Goal: Task Accomplishment & Management: Use online tool/utility

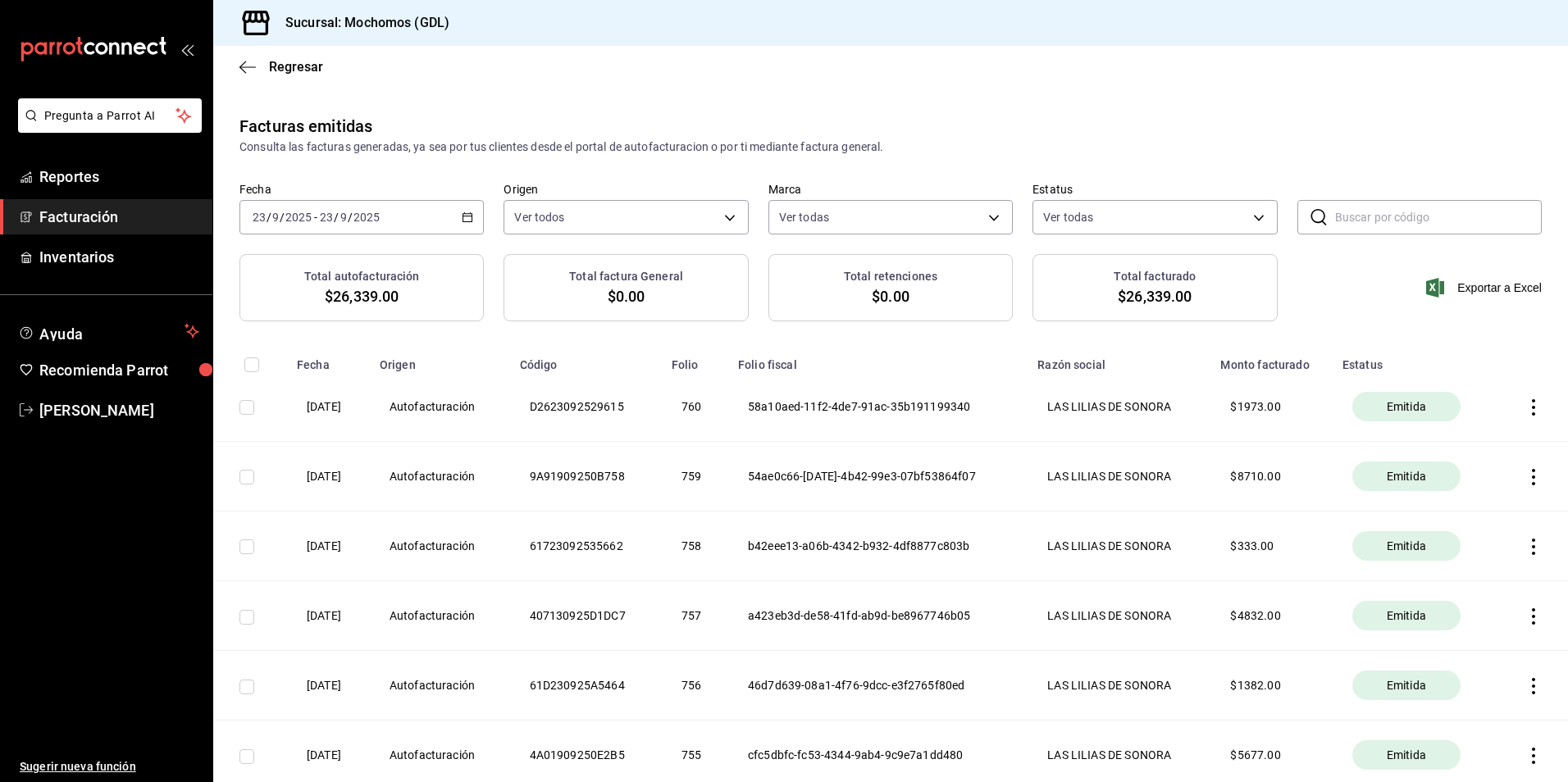
click at [284, 55] on div "Regresar" at bounding box center [891, 67] width 1355 height 42
click at [302, 65] on span "Regresar" at bounding box center [295, 67] width 54 height 15
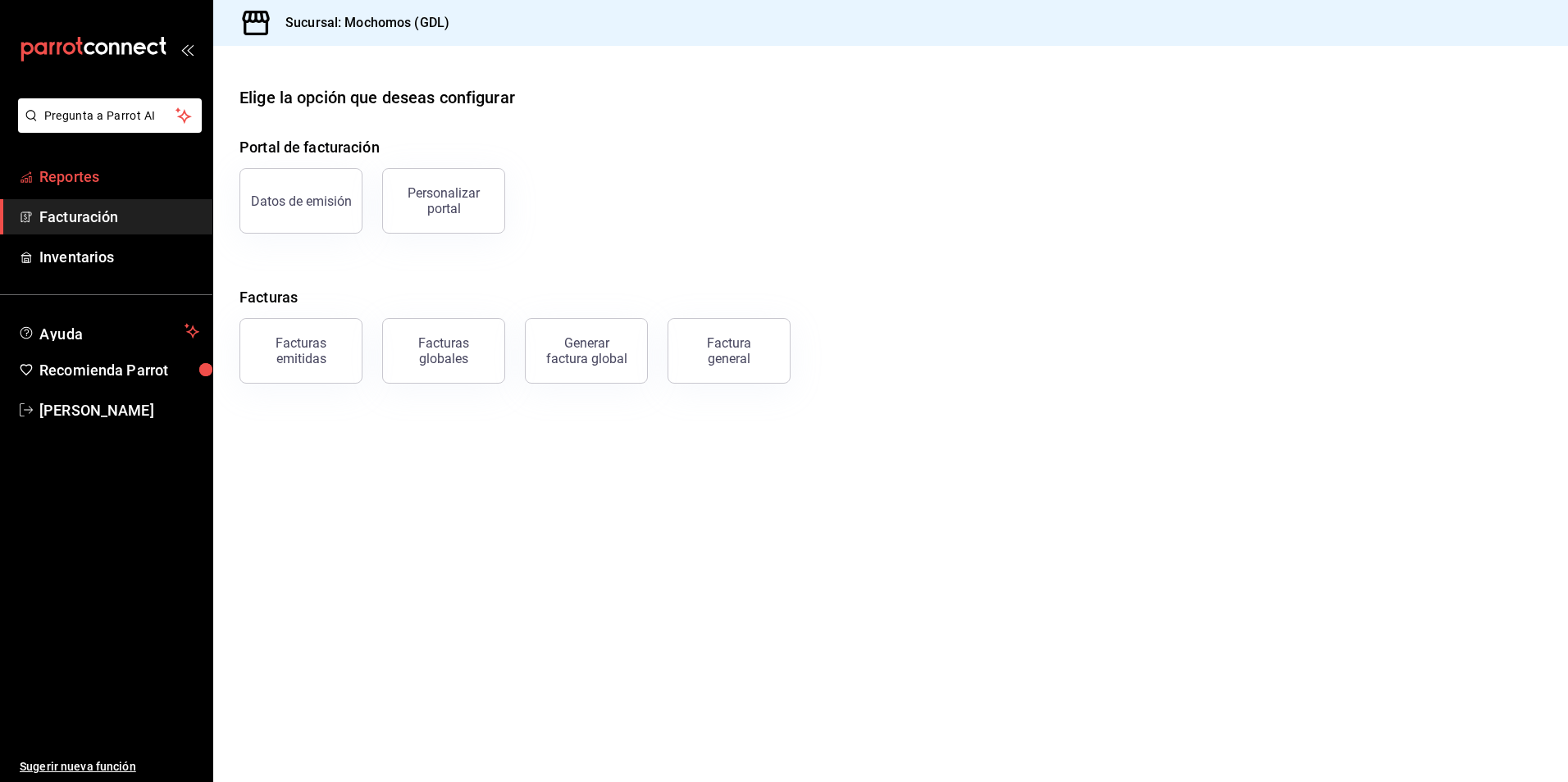
click at [87, 186] on span "Reportes" at bounding box center [119, 177] width 160 height 22
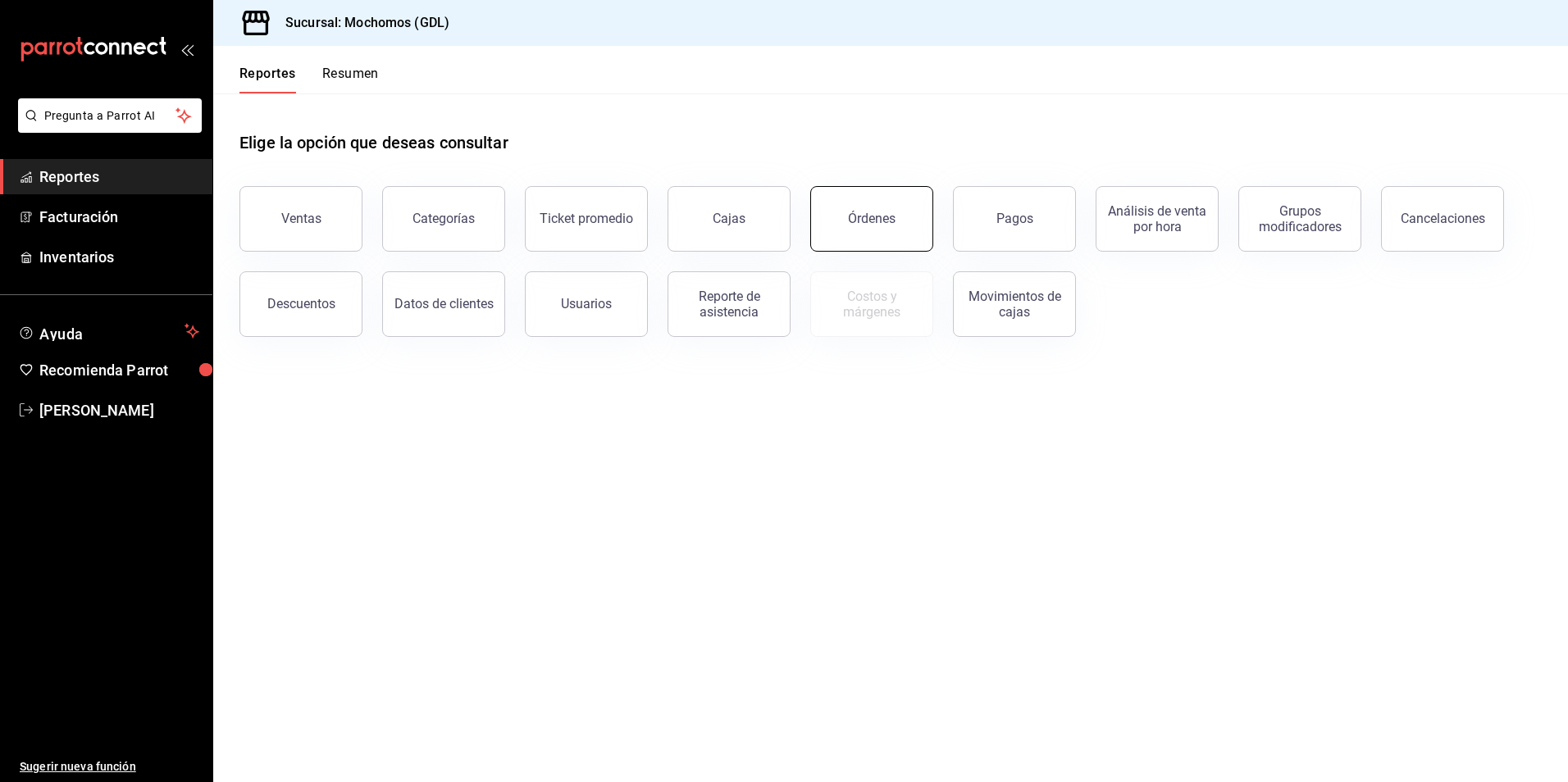
click at [895, 241] on button "Órdenes" at bounding box center [872, 219] width 123 height 66
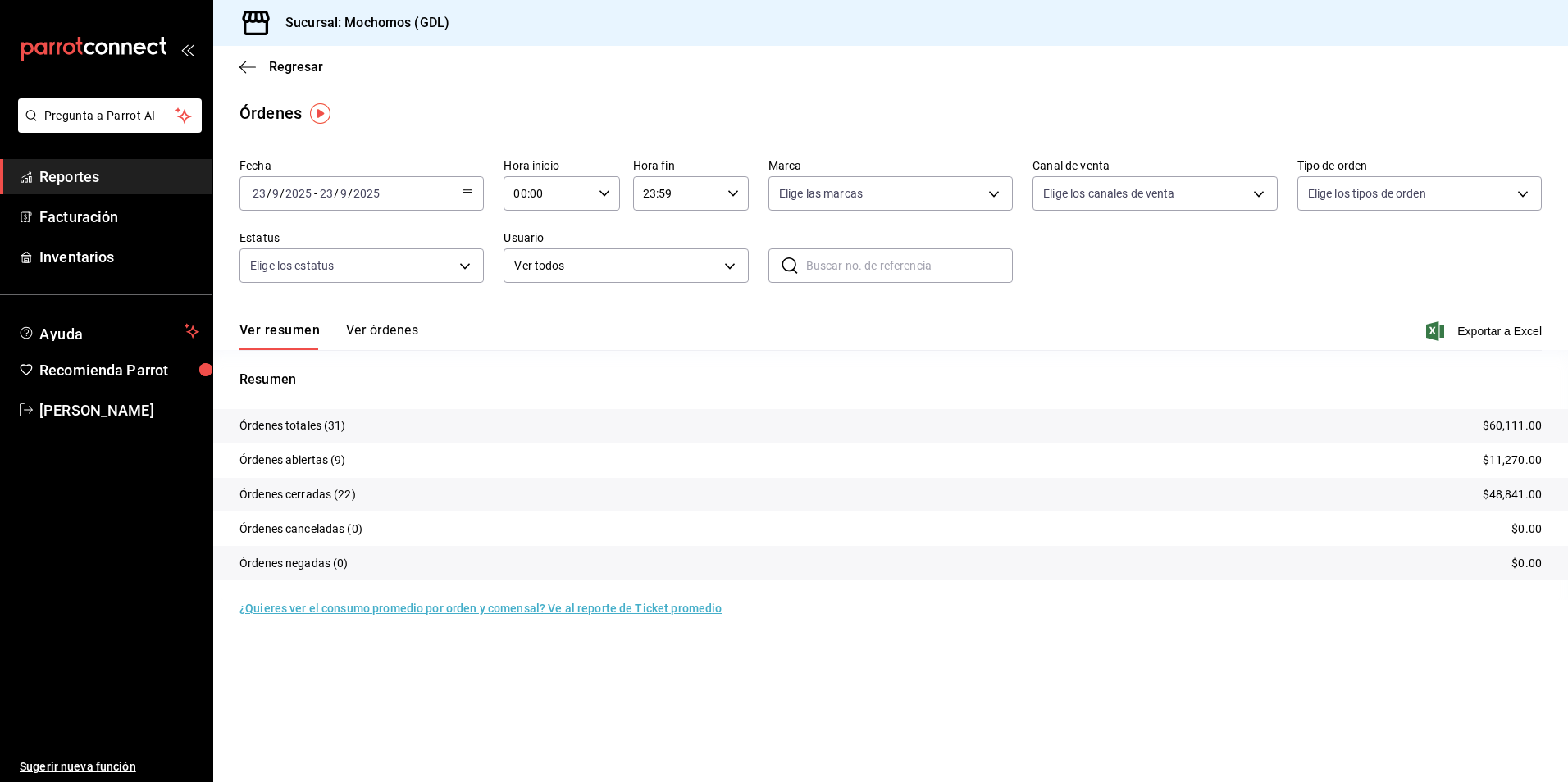
click at [467, 196] on icon "button" at bounding box center [467, 193] width 11 height 11
click at [311, 424] on span "Rango de fechas" at bounding box center [317, 428] width 127 height 17
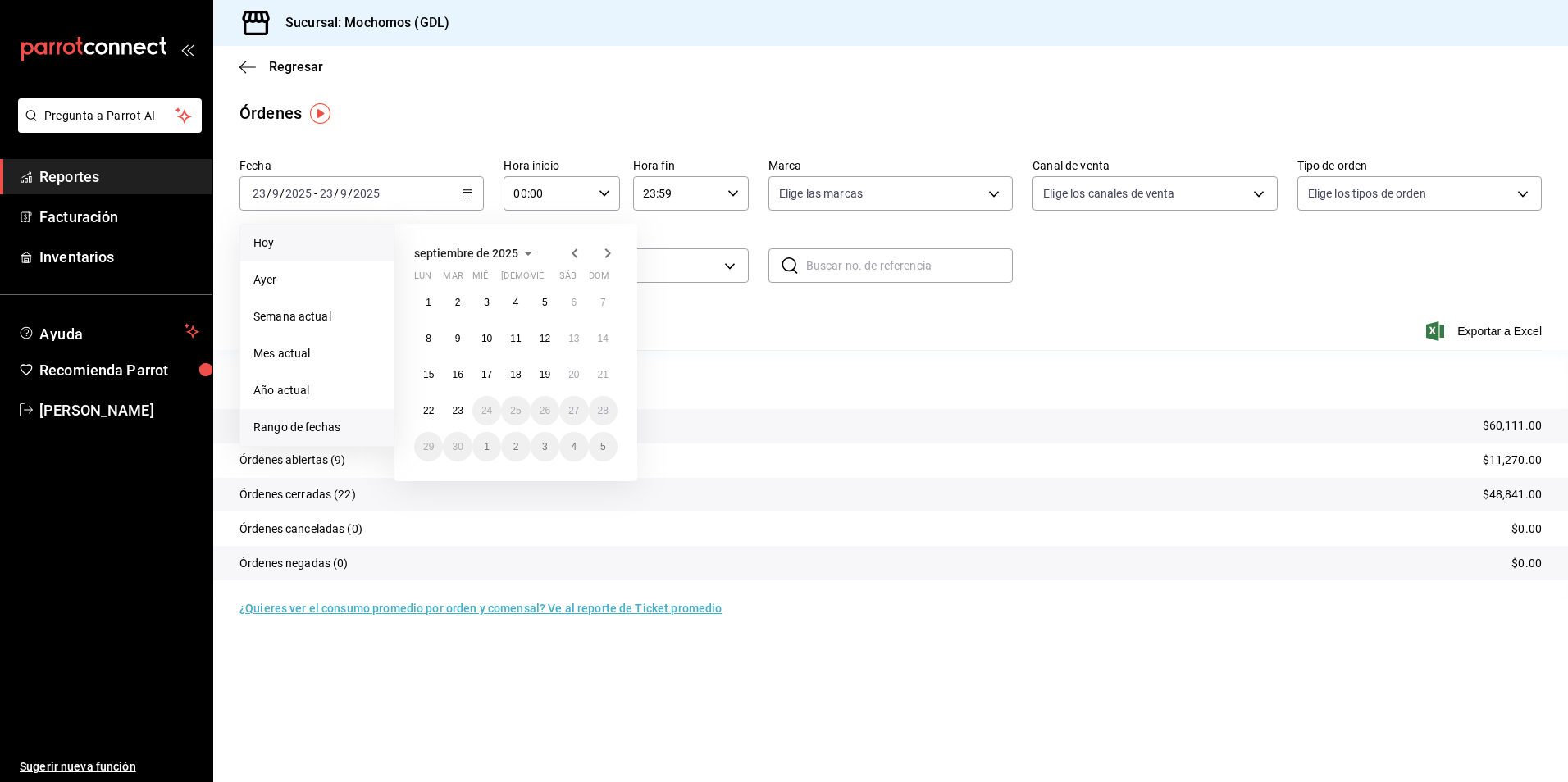
click at [280, 240] on span "Hoy" at bounding box center [317, 243] width 127 height 17
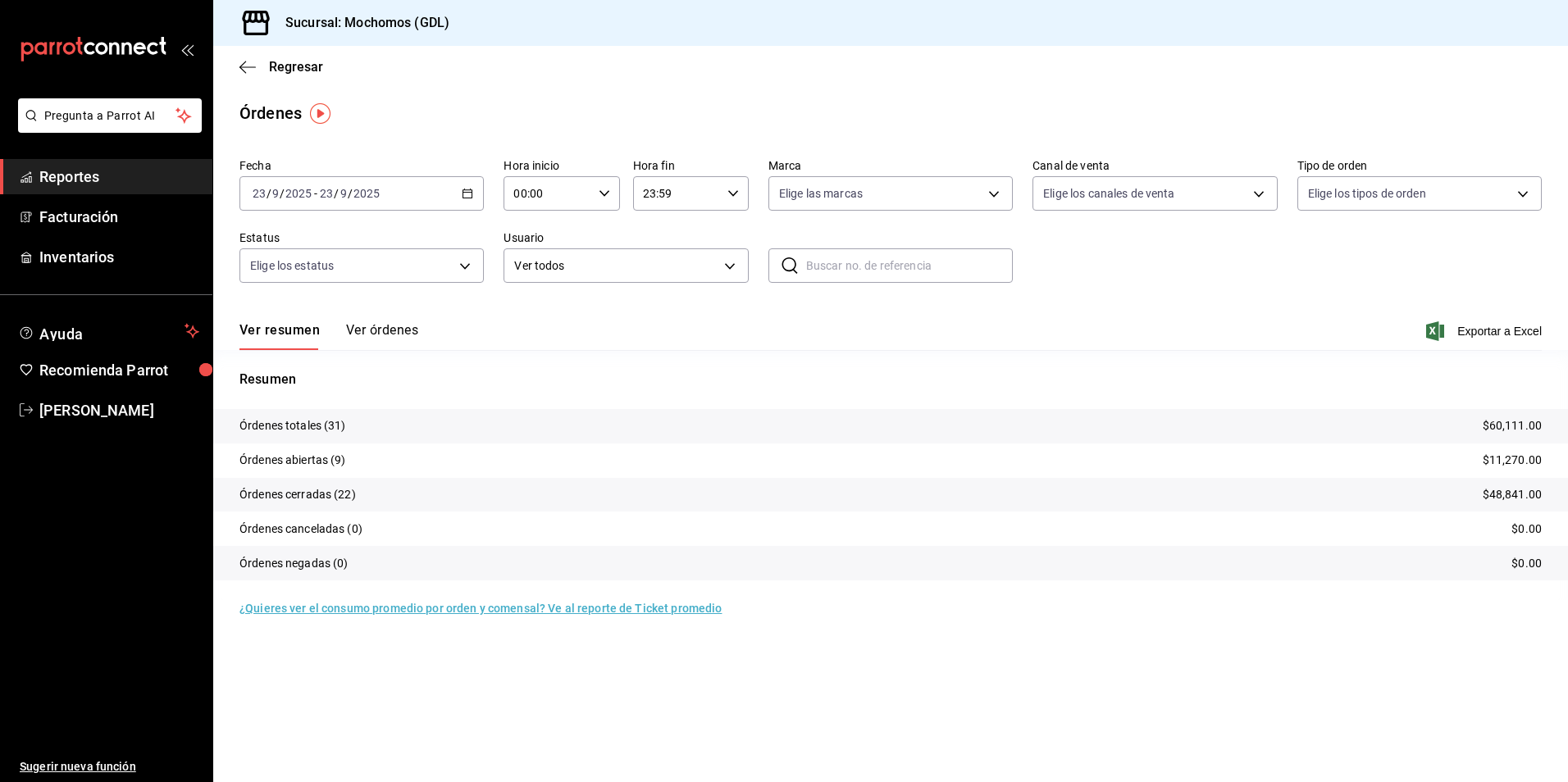
click at [610, 185] on div "00:00 Hora inicio" at bounding box center [561, 193] width 115 height 34
click at [524, 303] on button "04" at bounding box center [532, 311] width 52 height 32
type input "04:00"
click at [820, 196] on div at bounding box center [784, 391] width 1568 height 782
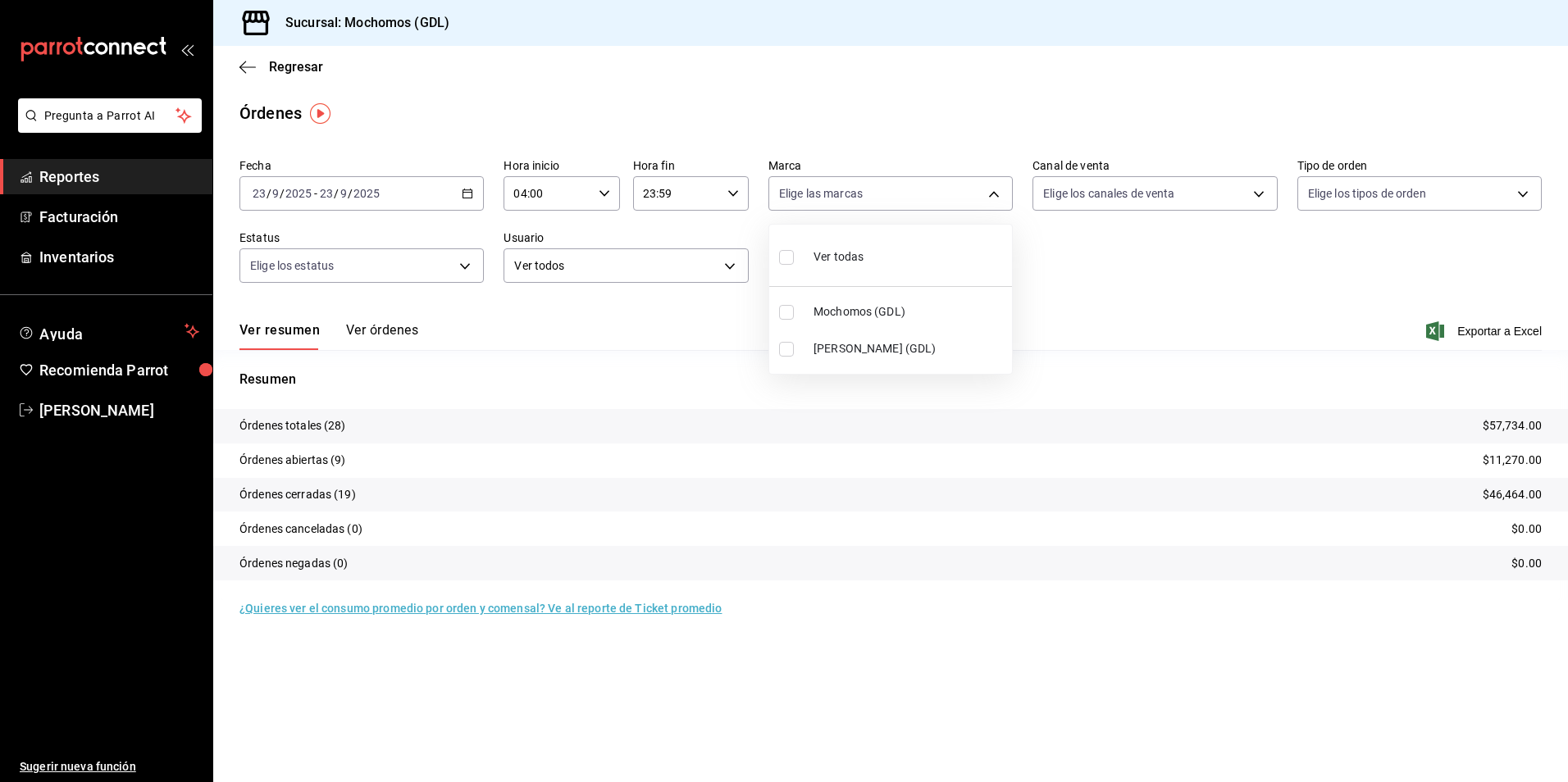
click at [810, 203] on body "Pregunta a Parrot AI Reportes Facturación Inventarios Ayuda Recomienda Parrot […" at bounding box center [784, 391] width 1568 height 782
click at [836, 317] on span "Mochomos (GDL)" at bounding box center [910, 312] width 192 height 17
type input "36c25d4a-7cb0-456c-a434-e981d54830bc"
checkbox input "true"
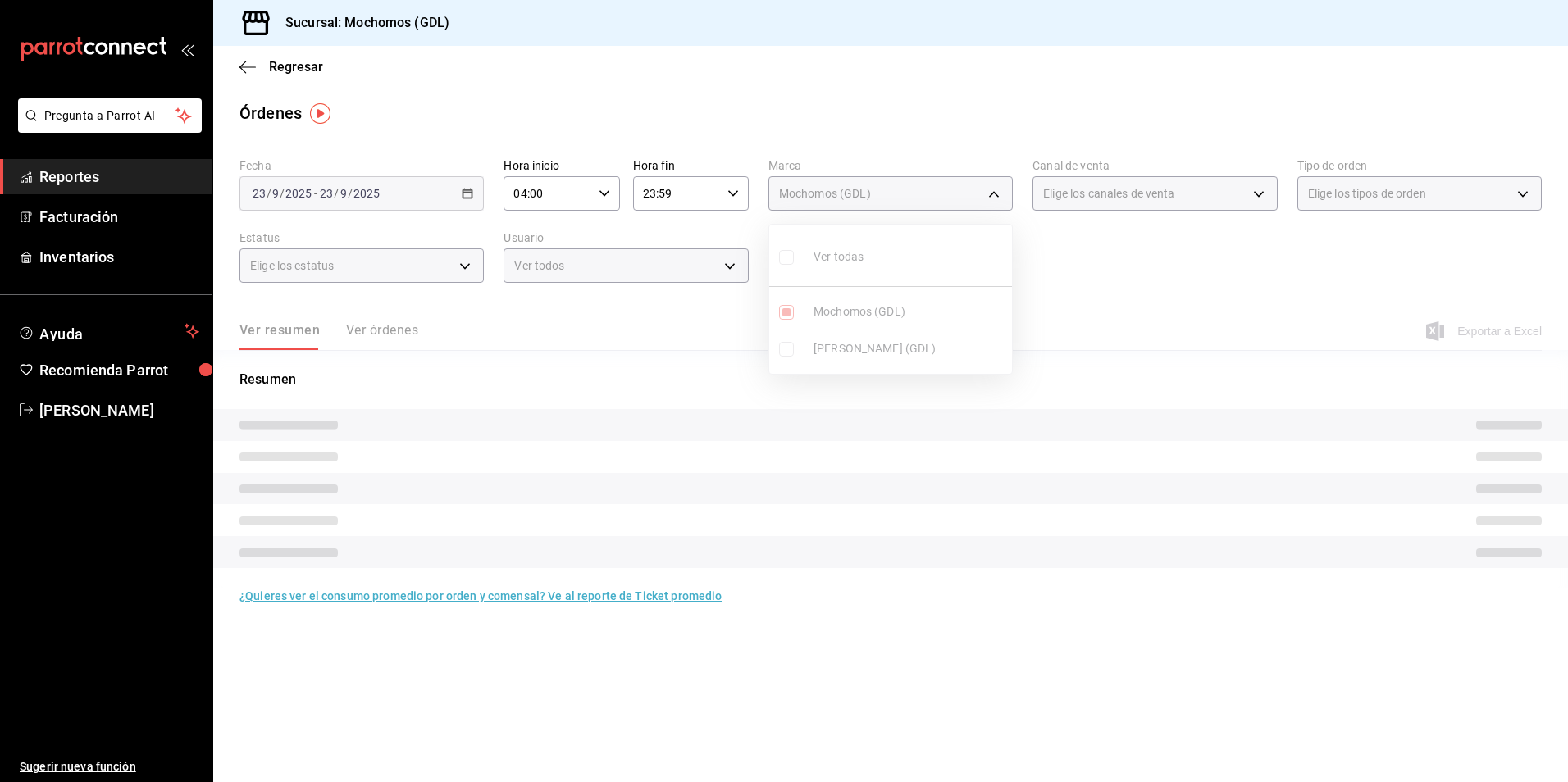
click at [1166, 193] on div at bounding box center [784, 391] width 1568 height 782
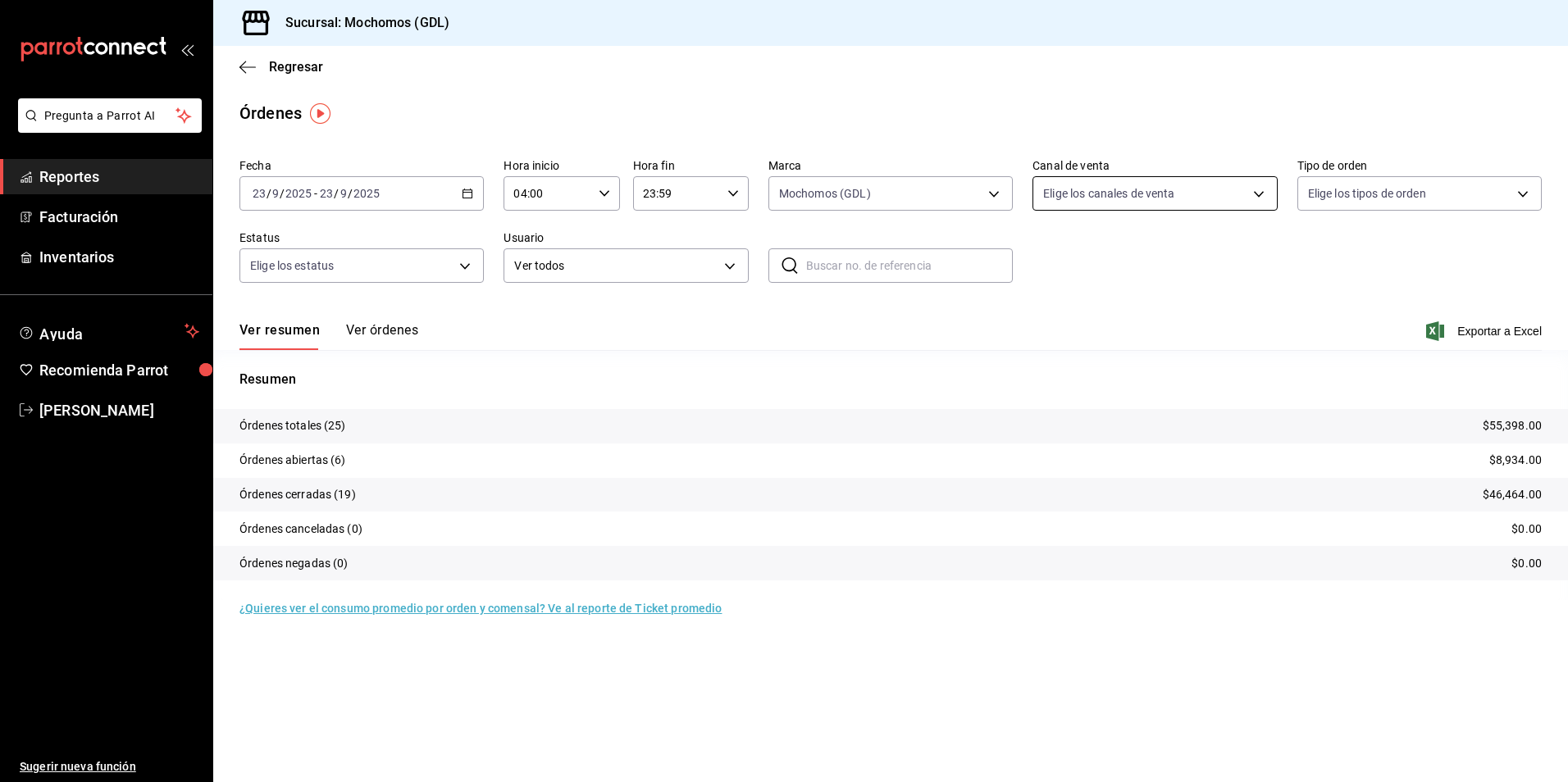
click at [1126, 195] on body "Pregunta a Parrot AI Reportes Facturación Inventarios Ayuda Recomienda Parrot […" at bounding box center [784, 391] width 1568 height 782
click at [1110, 266] on div "Ver todos" at bounding box center [1085, 255] width 85 height 35
type input "PARROT,UBER_EATS,RAPPI,DIDI_FOOD,ONLINE"
checkbox input "true"
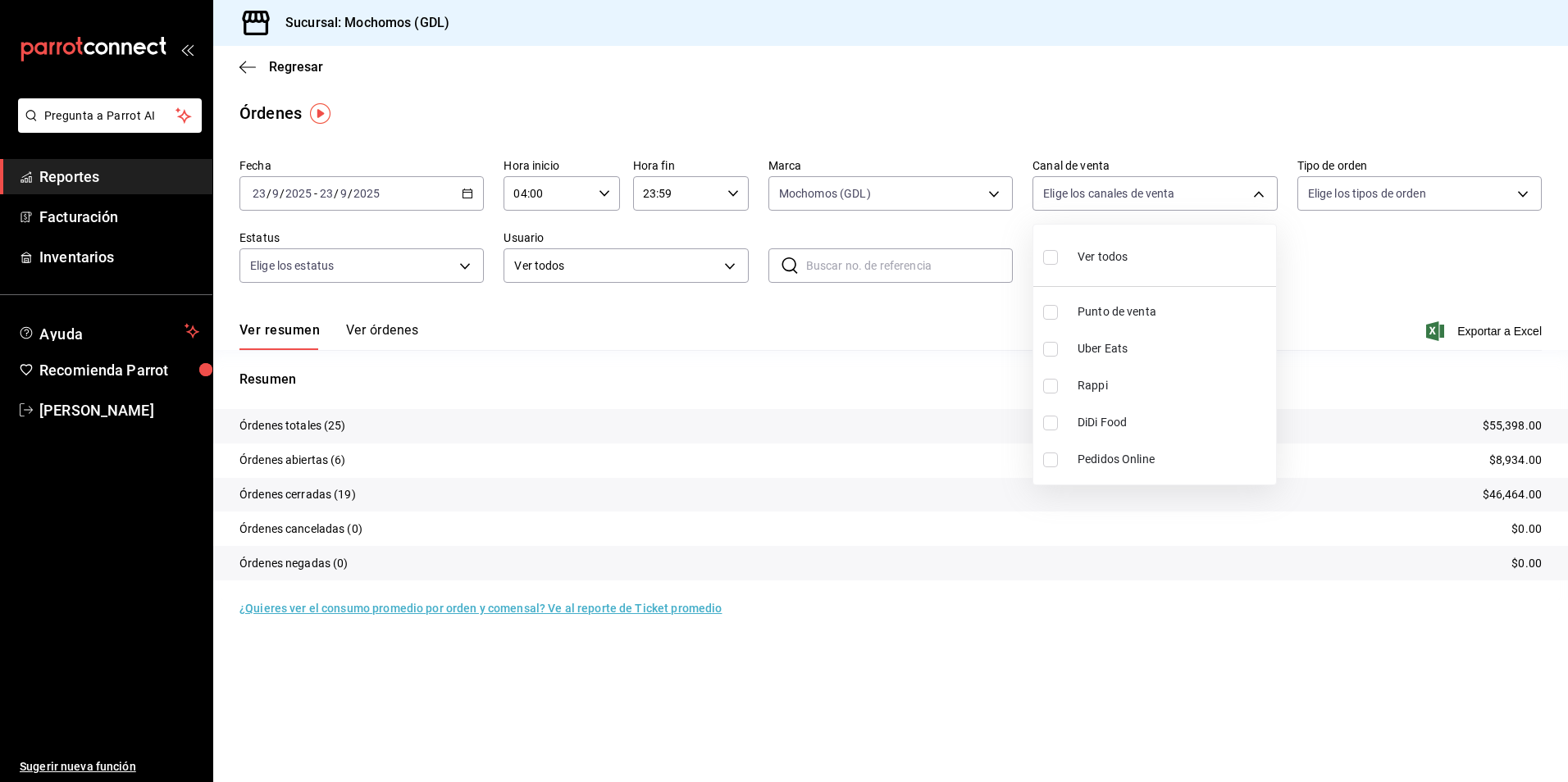
checkbox input "true"
click at [1343, 201] on div at bounding box center [784, 391] width 1568 height 782
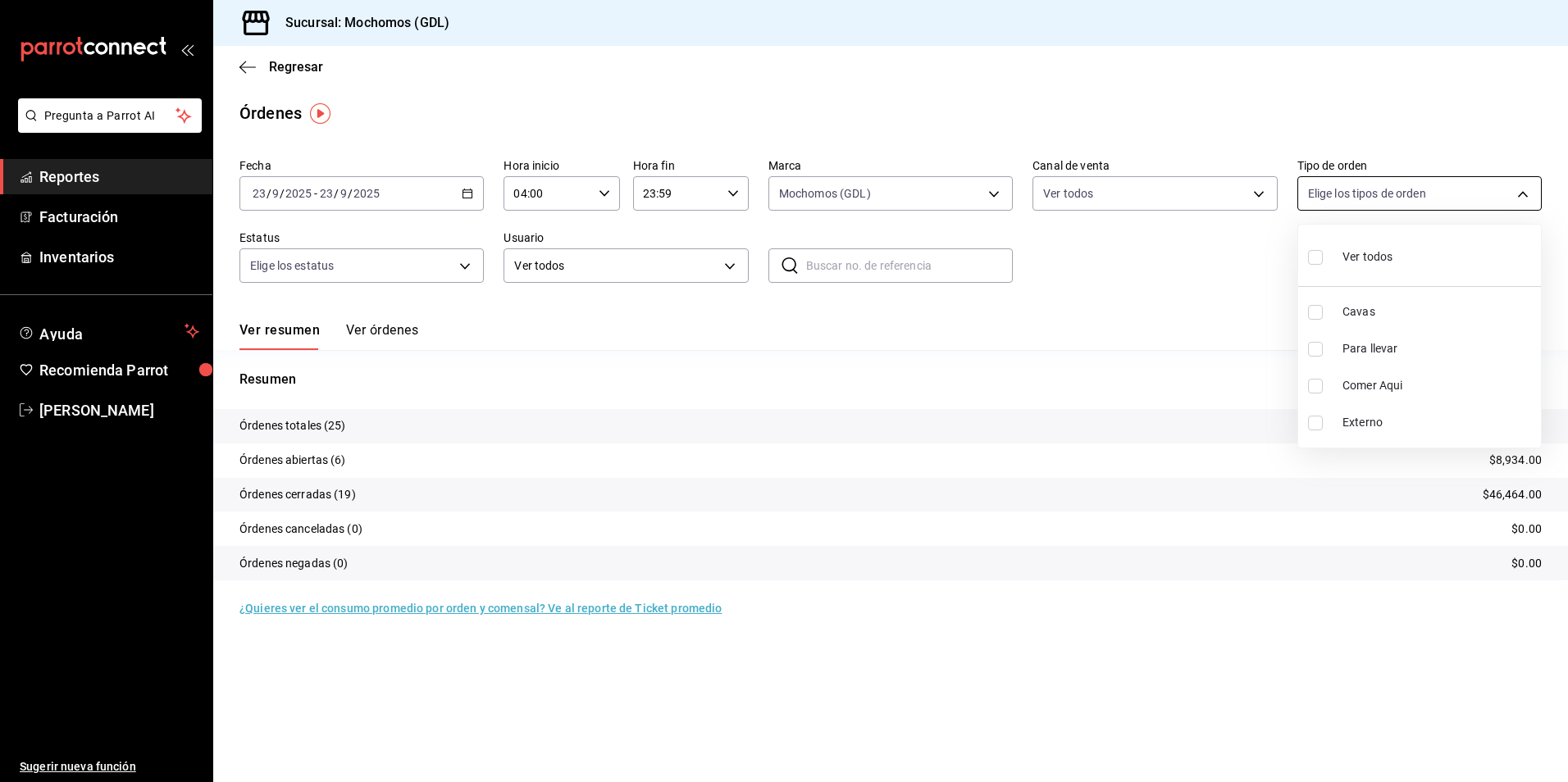
click at [1337, 197] on body "Pregunta a Parrot AI Reportes Facturación Inventarios Ayuda Recomienda Parrot […" at bounding box center [784, 391] width 1568 height 782
click at [1328, 248] on label at bounding box center [1319, 257] width 21 height 24
click at [1323, 250] on input "checkbox" at bounding box center [1315, 257] width 15 height 15
checkbox input "false"
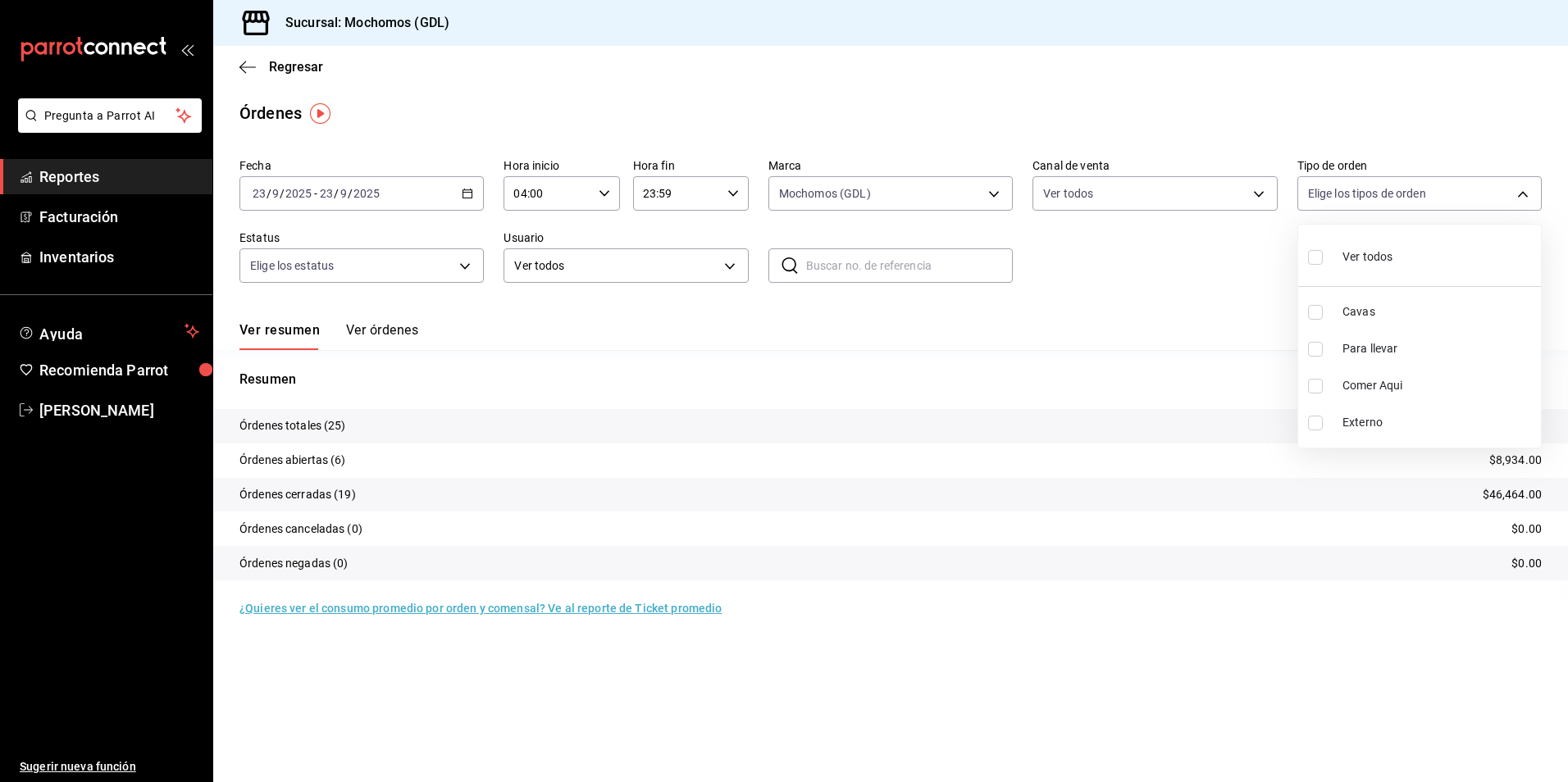
checkbox input "false"
click at [1164, 281] on div at bounding box center [784, 391] width 1568 height 782
click at [417, 257] on body "Pregunta a Parrot AI Reportes Facturación Inventarios Ayuda Recomienda Parrot […" at bounding box center [784, 391] width 1568 height 782
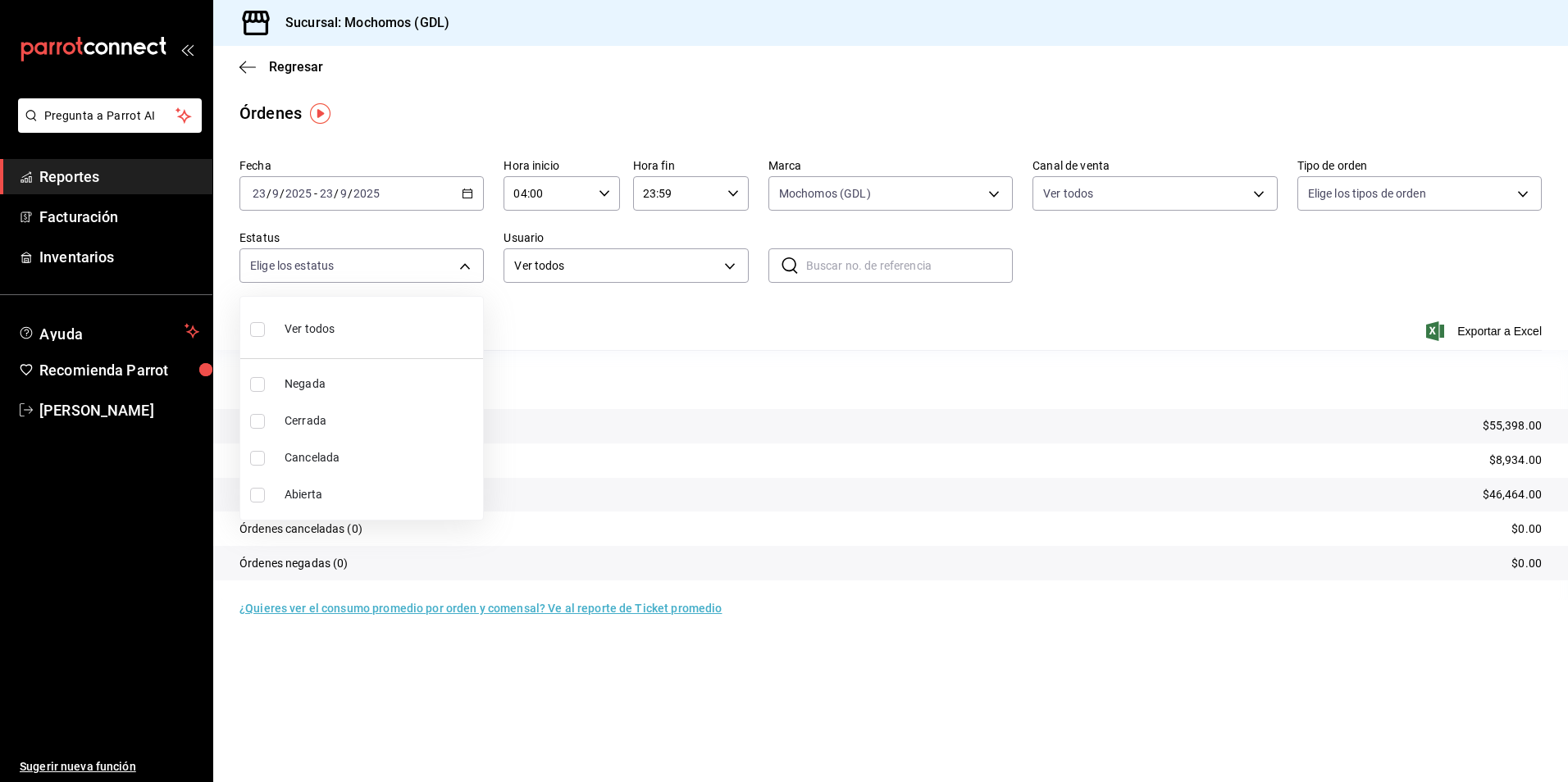
click at [298, 332] on span "Ver todos" at bounding box center [309, 329] width 50 height 17
type input "DENIED,FINISHED,CANCELED,OPEN"
checkbox input "true"
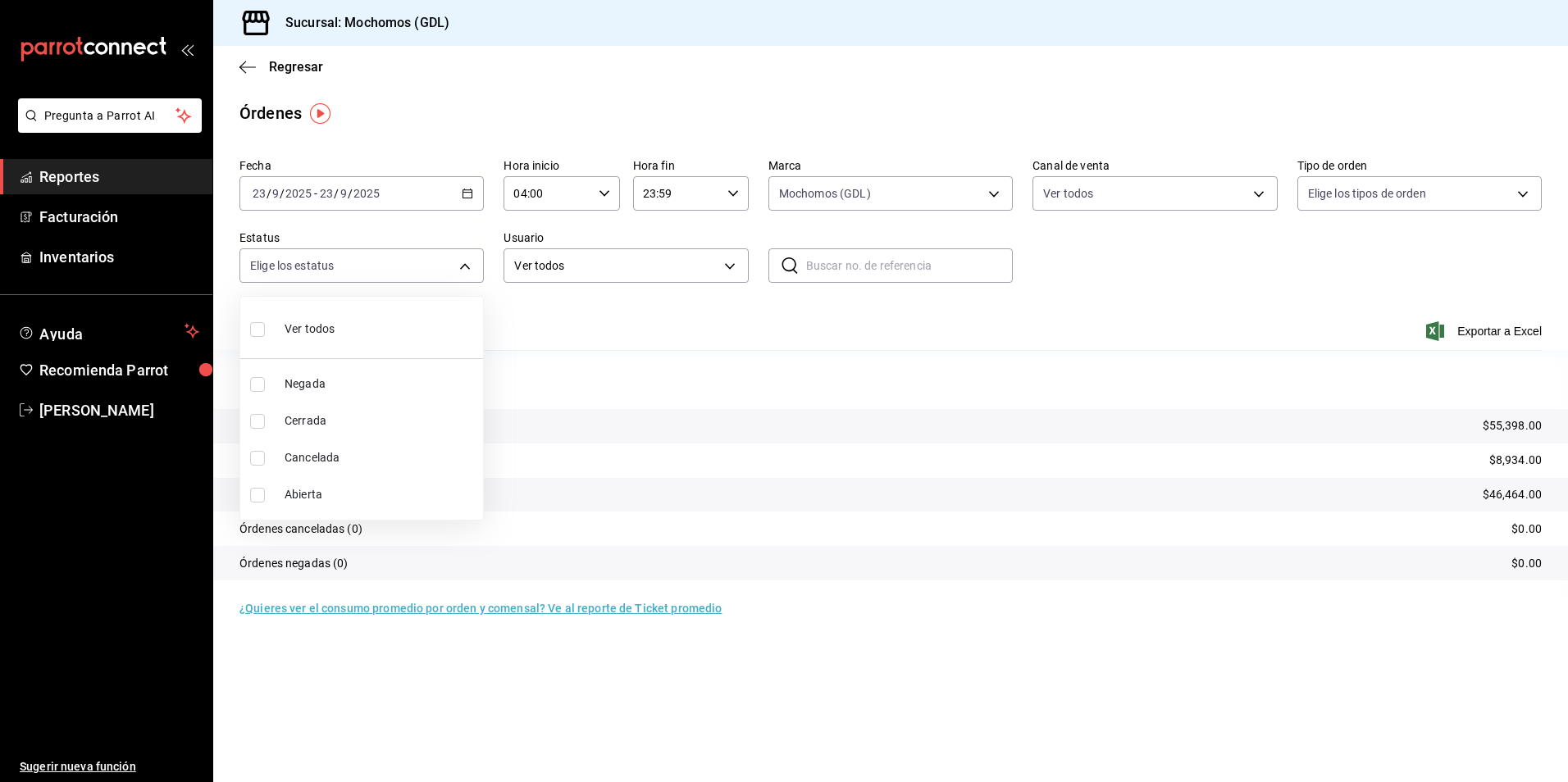
checkbox input "true"
